Goal: Information Seeking & Learning: Learn about a topic

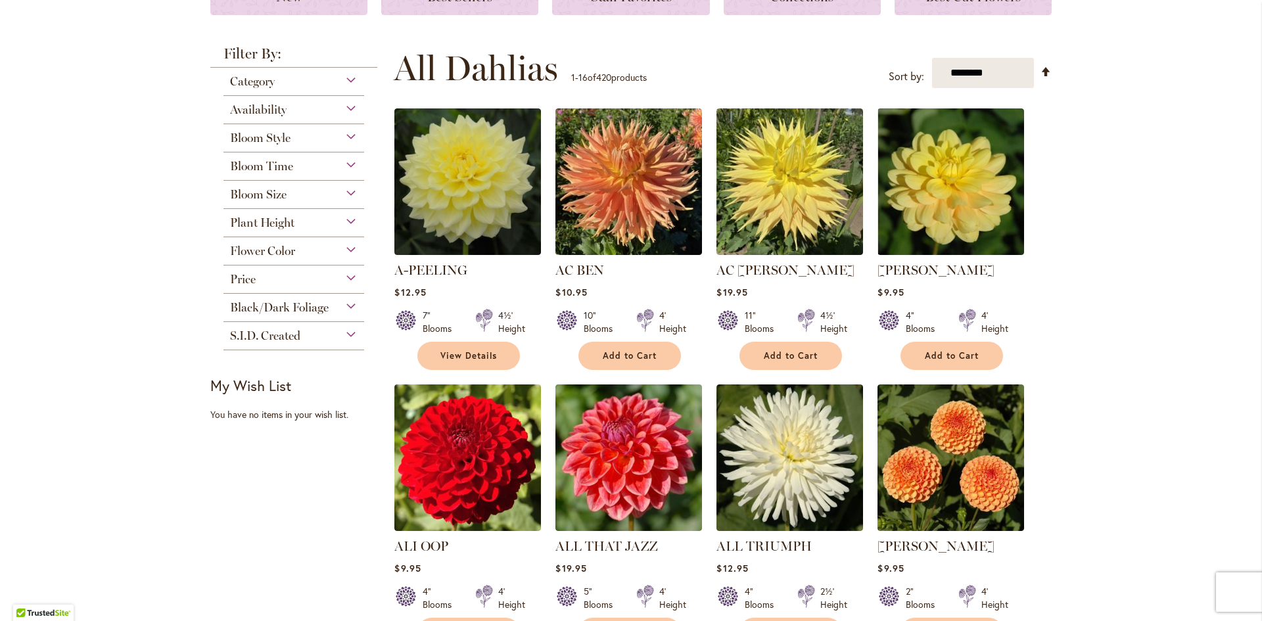
scroll to position [197, 0]
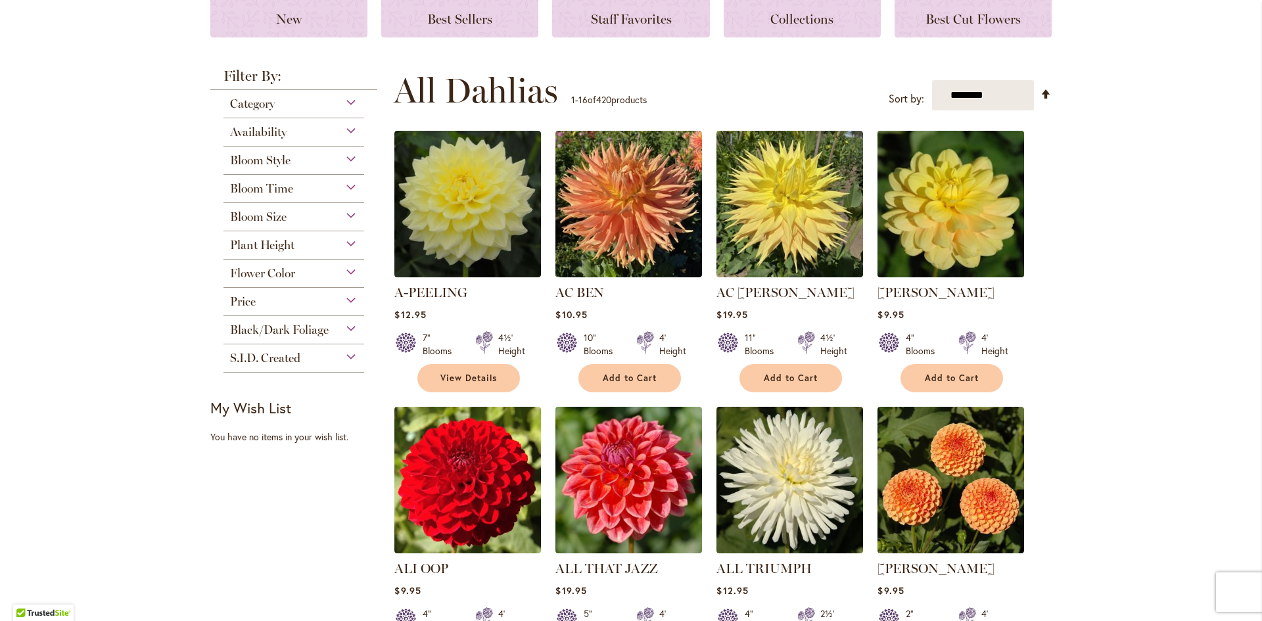
click at [945, 230] on img at bounding box center [951, 205] width 154 height 154
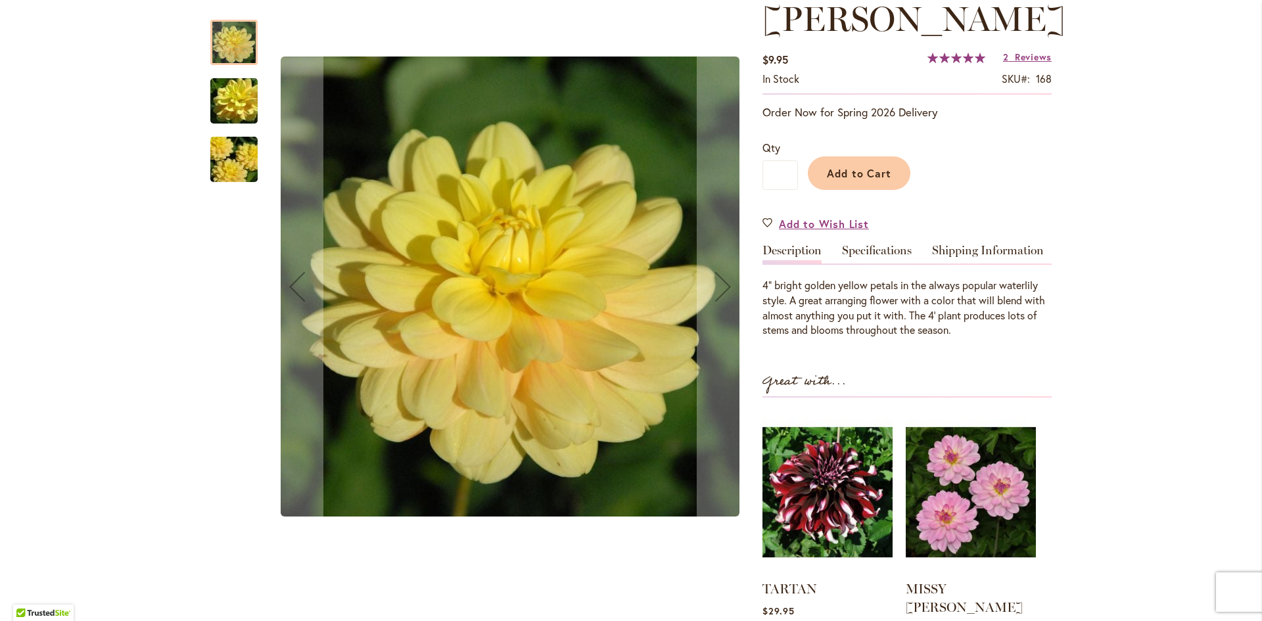
scroll to position [197, 0]
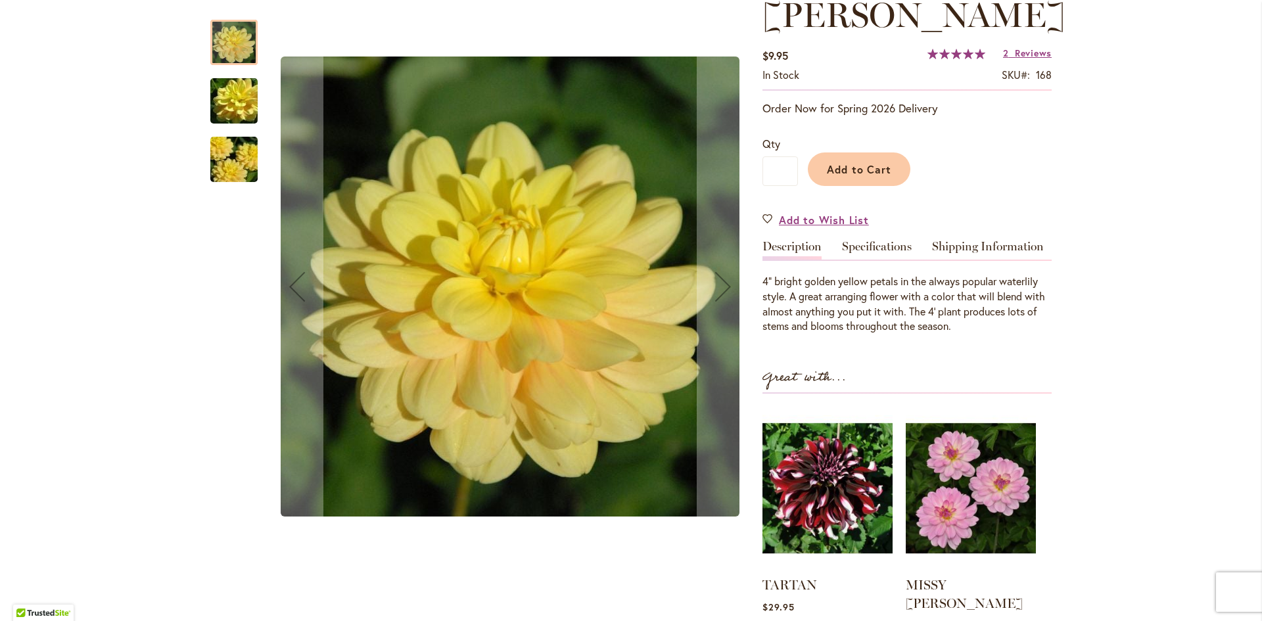
click at [222, 97] on img "AHOY MATEY" at bounding box center [234, 101] width 95 height 63
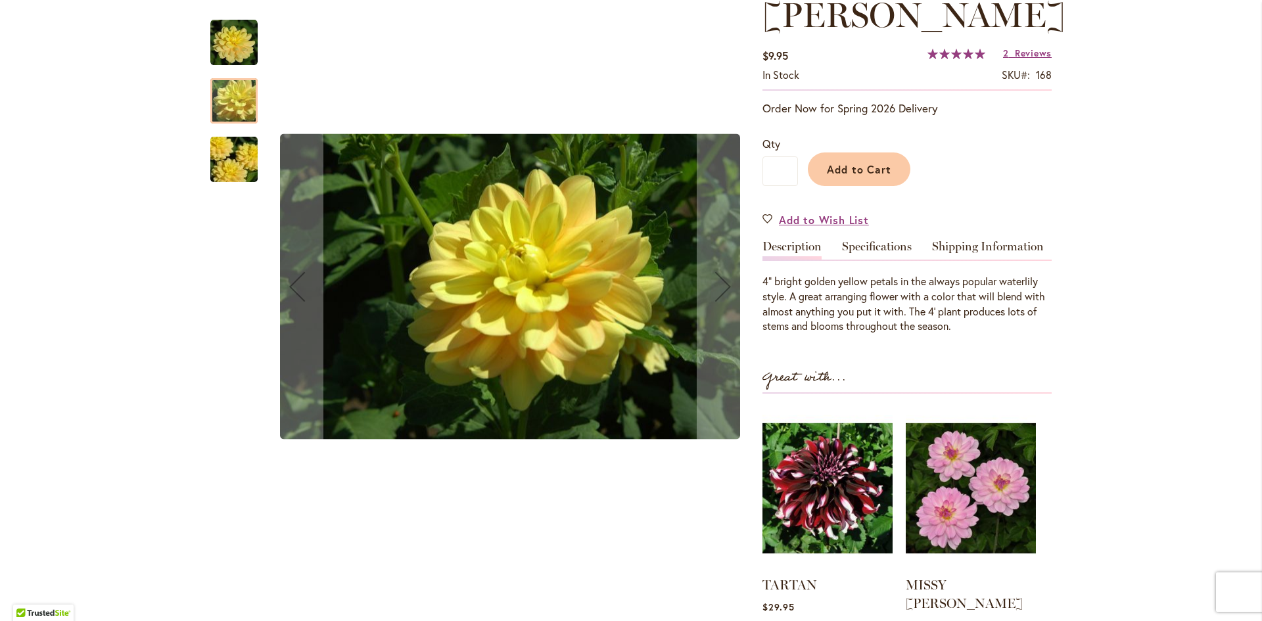
click at [222, 164] on img "AHOY MATEY" at bounding box center [234, 159] width 95 height 63
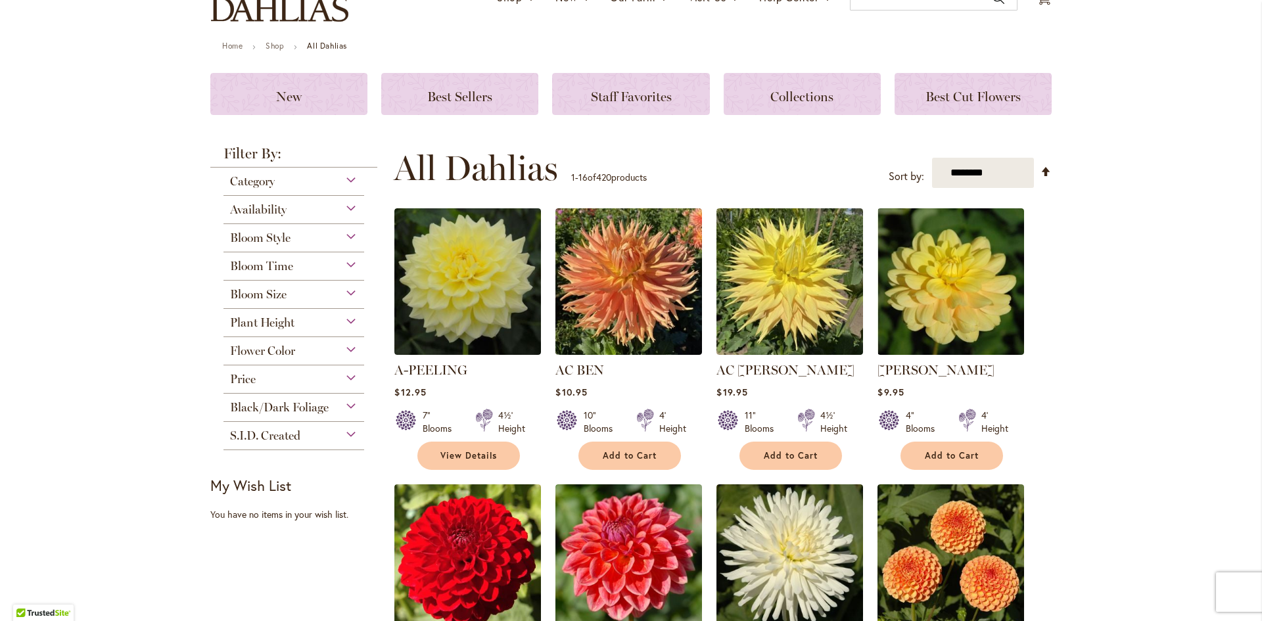
scroll to position [131, 0]
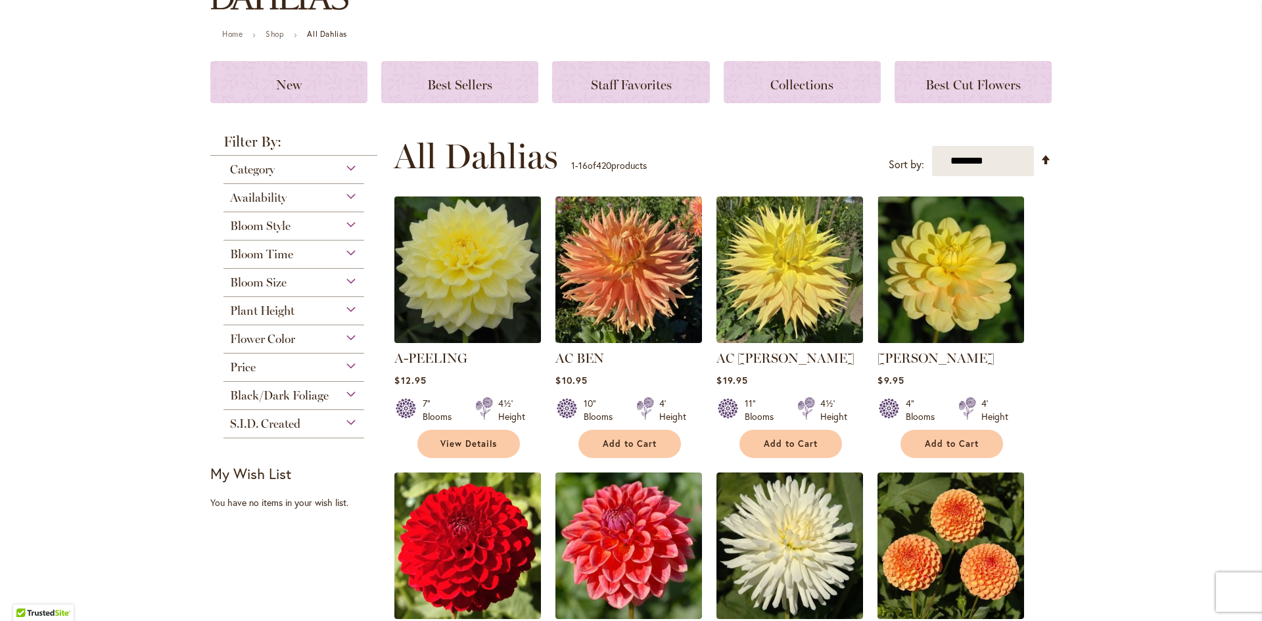
click at [446, 283] on img at bounding box center [468, 270] width 154 height 154
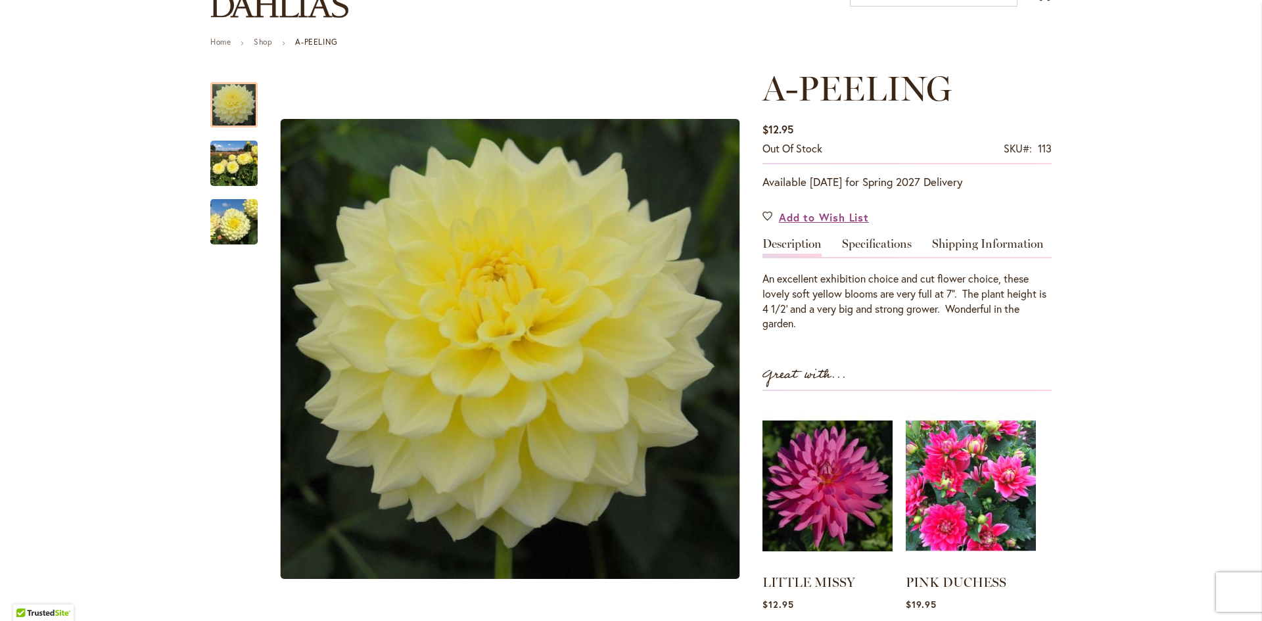
scroll to position [131, 0]
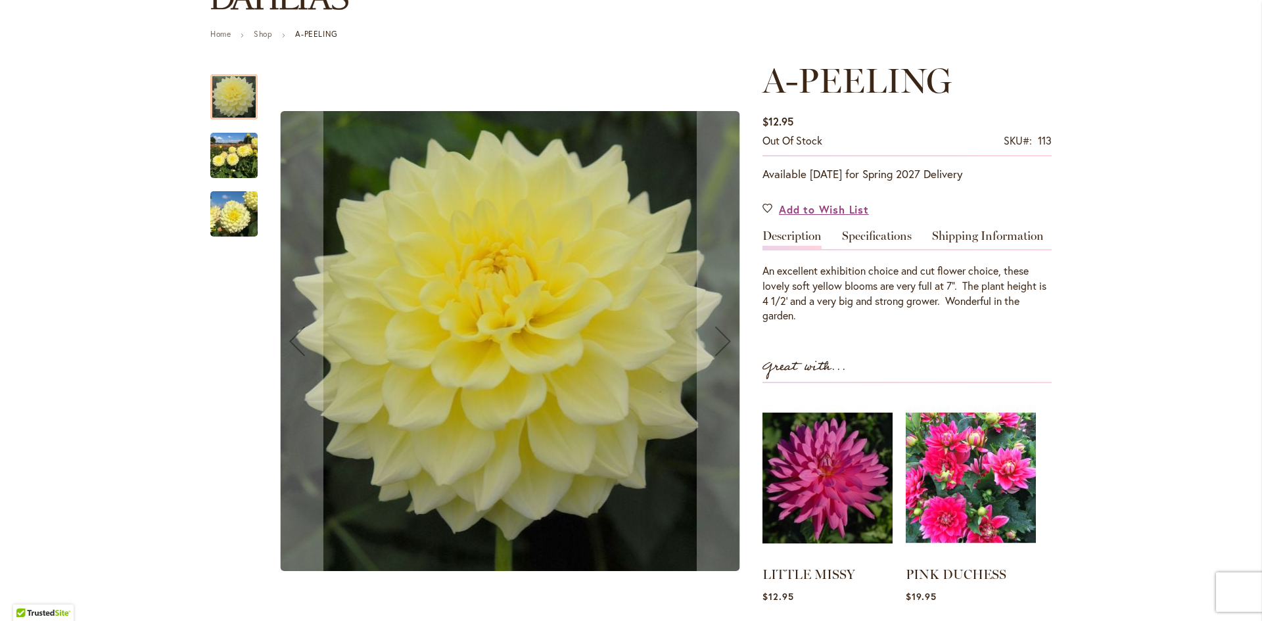
click at [230, 158] on img "A-Peeling" at bounding box center [233, 155] width 47 height 63
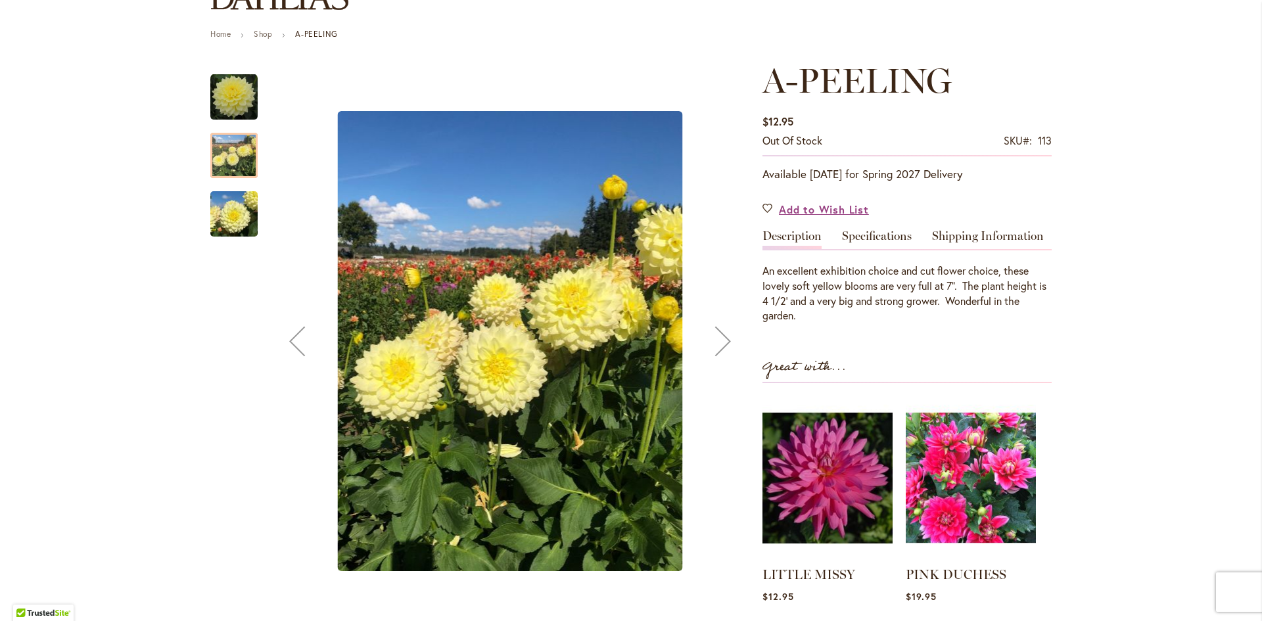
click at [223, 212] on img "A-Peeling" at bounding box center [233, 214] width 47 height 63
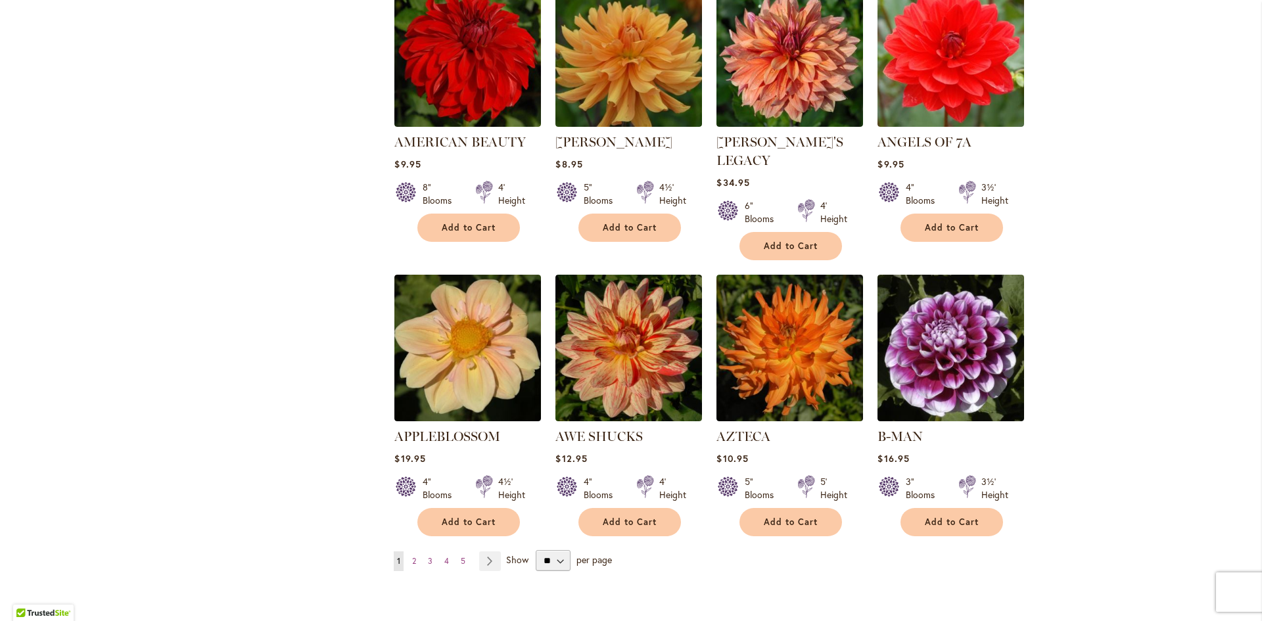
scroll to position [986, 0]
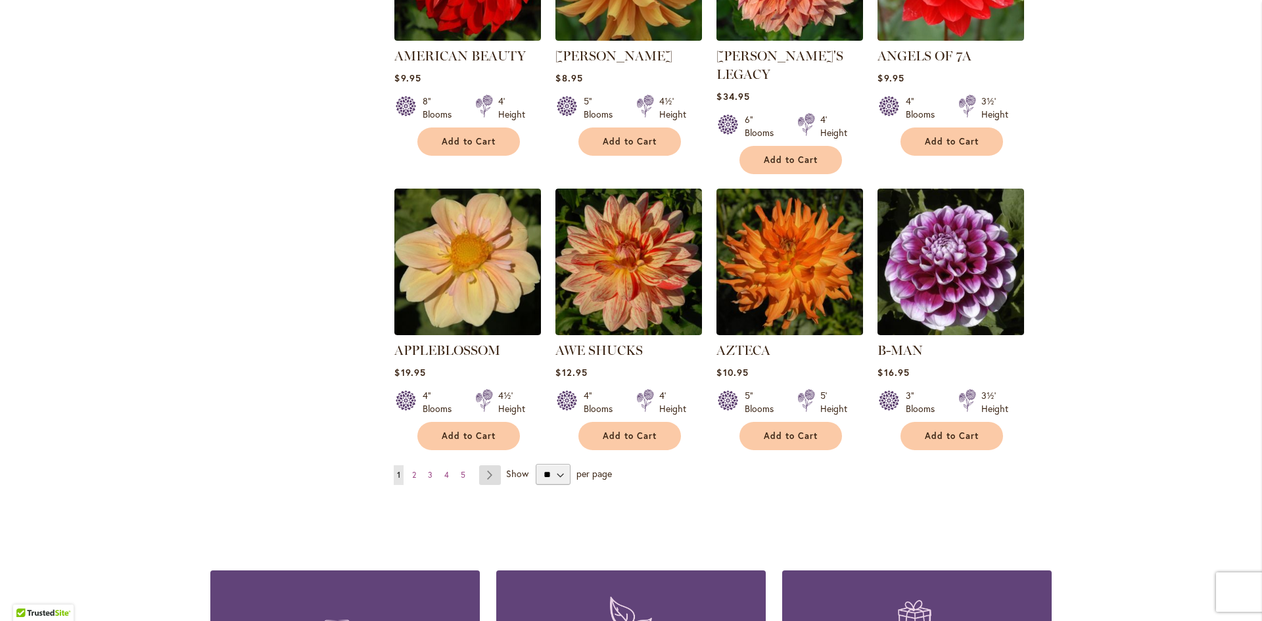
click at [482, 465] on link "Page Next" at bounding box center [490, 475] width 22 height 20
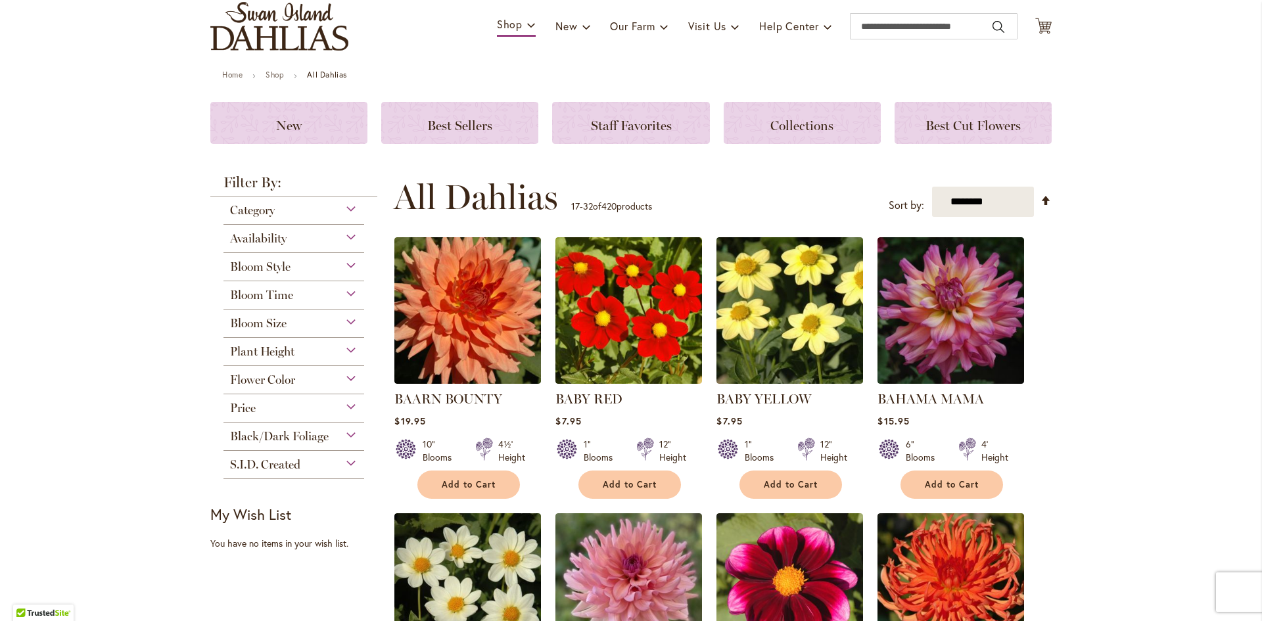
scroll to position [131, 0]
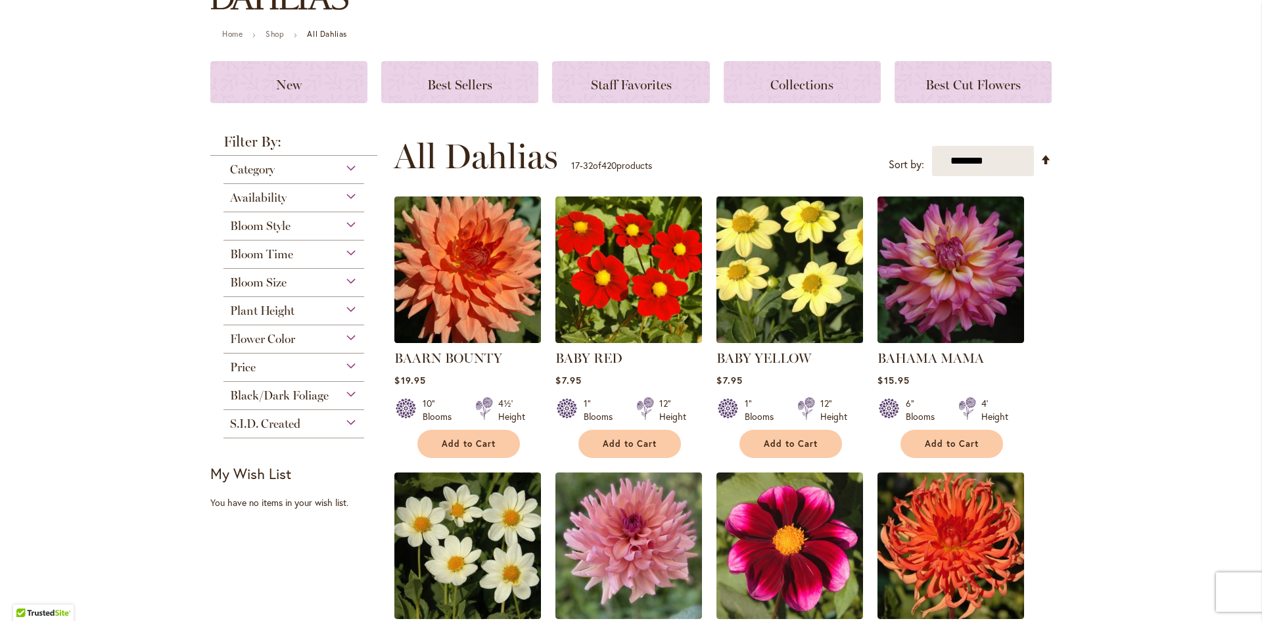
click at [762, 294] on img at bounding box center [790, 270] width 154 height 154
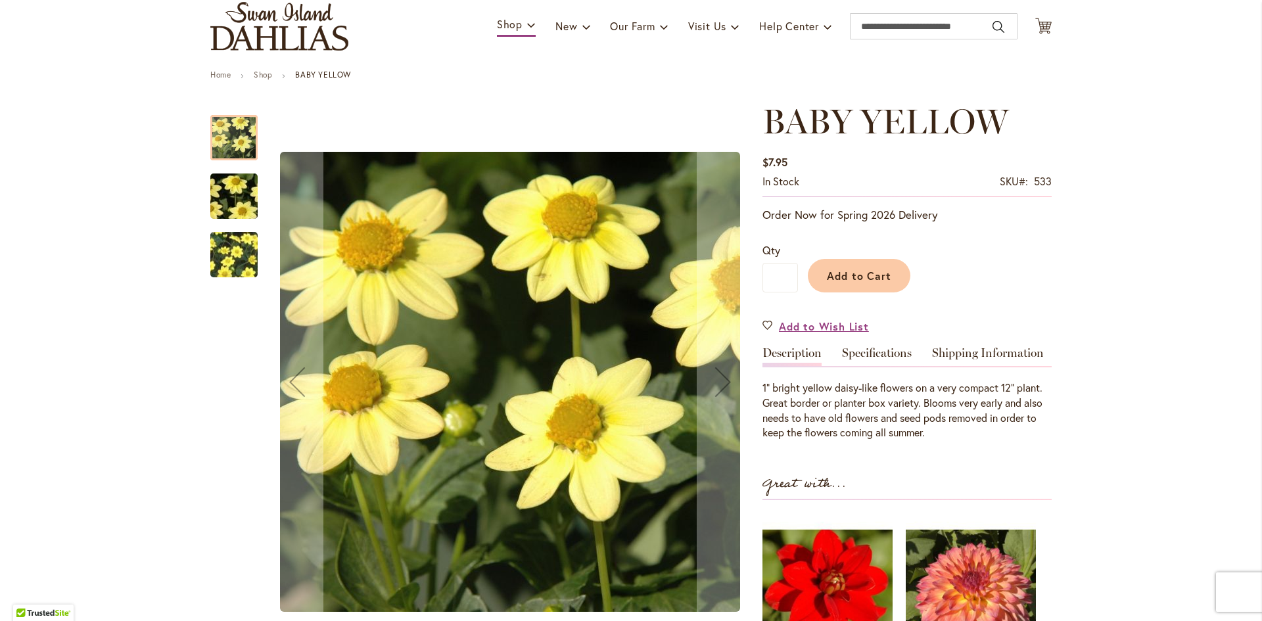
scroll to position [131, 0]
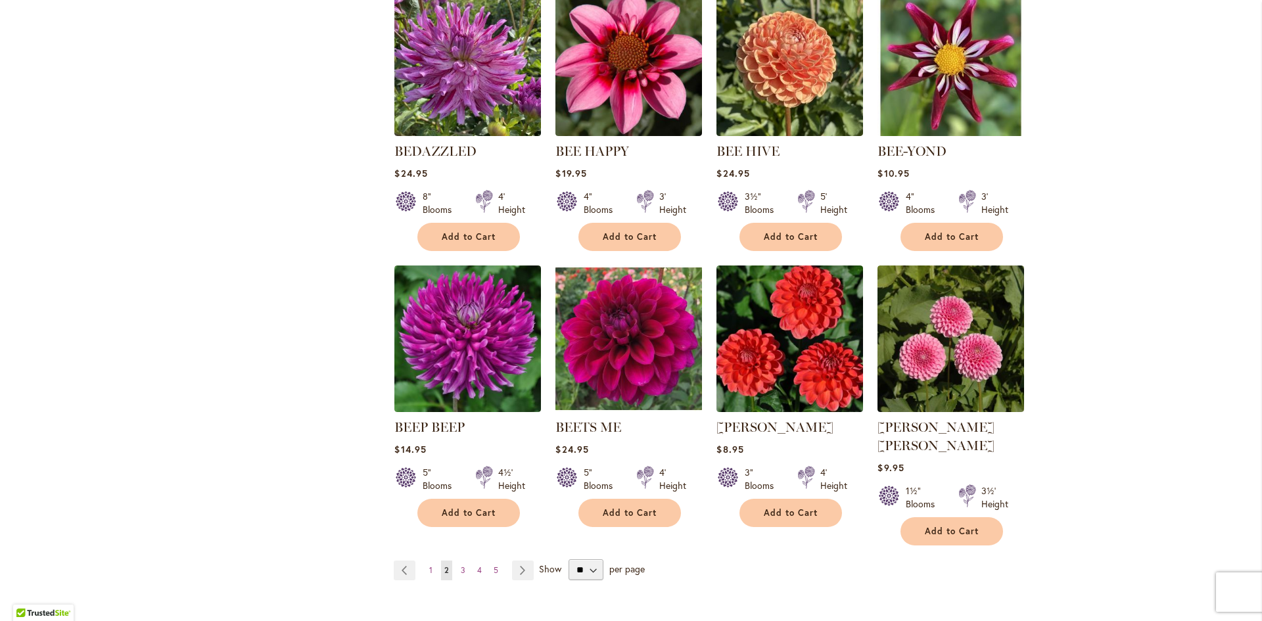
scroll to position [986, 0]
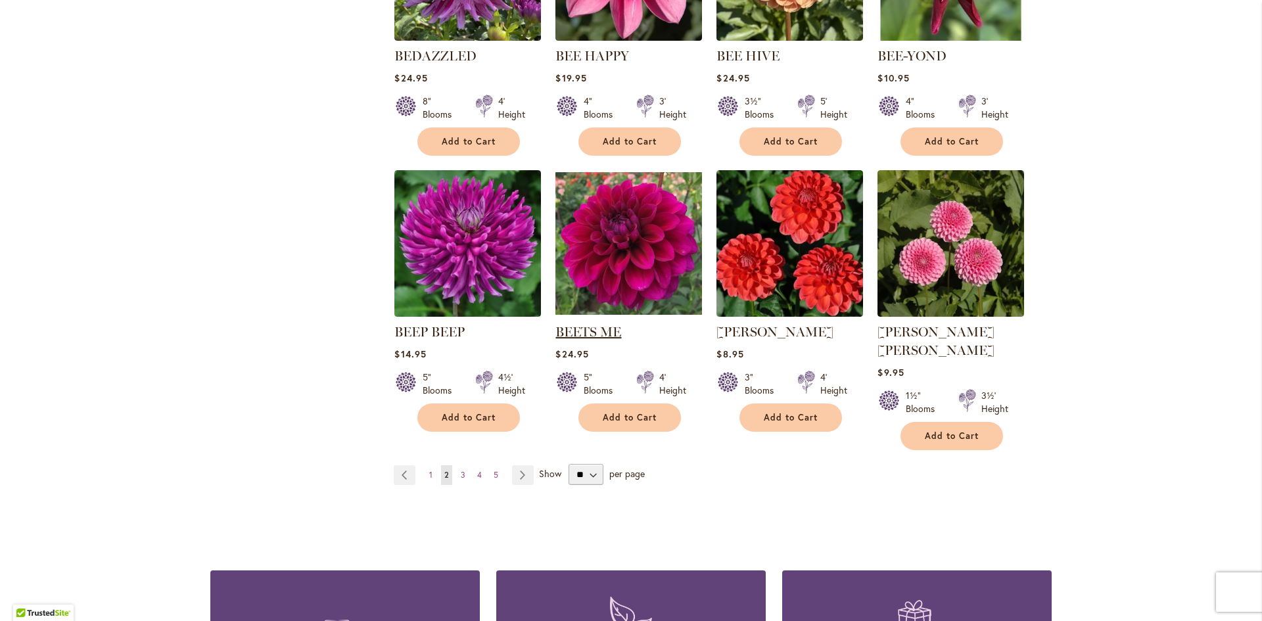
click at [580, 328] on link "BEETS ME" at bounding box center [588, 332] width 66 height 16
